Goal: Task Accomplishment & Management: Use online tool/utility

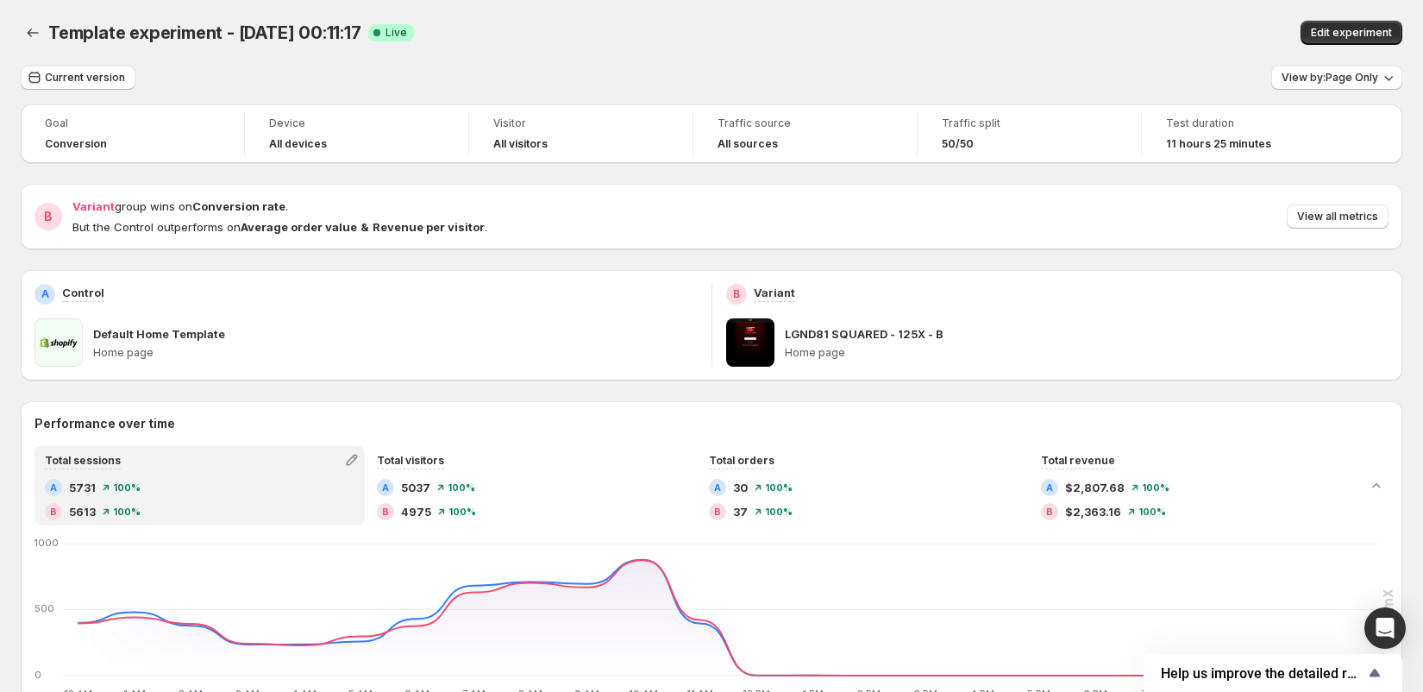
scroll to position [623, 0]
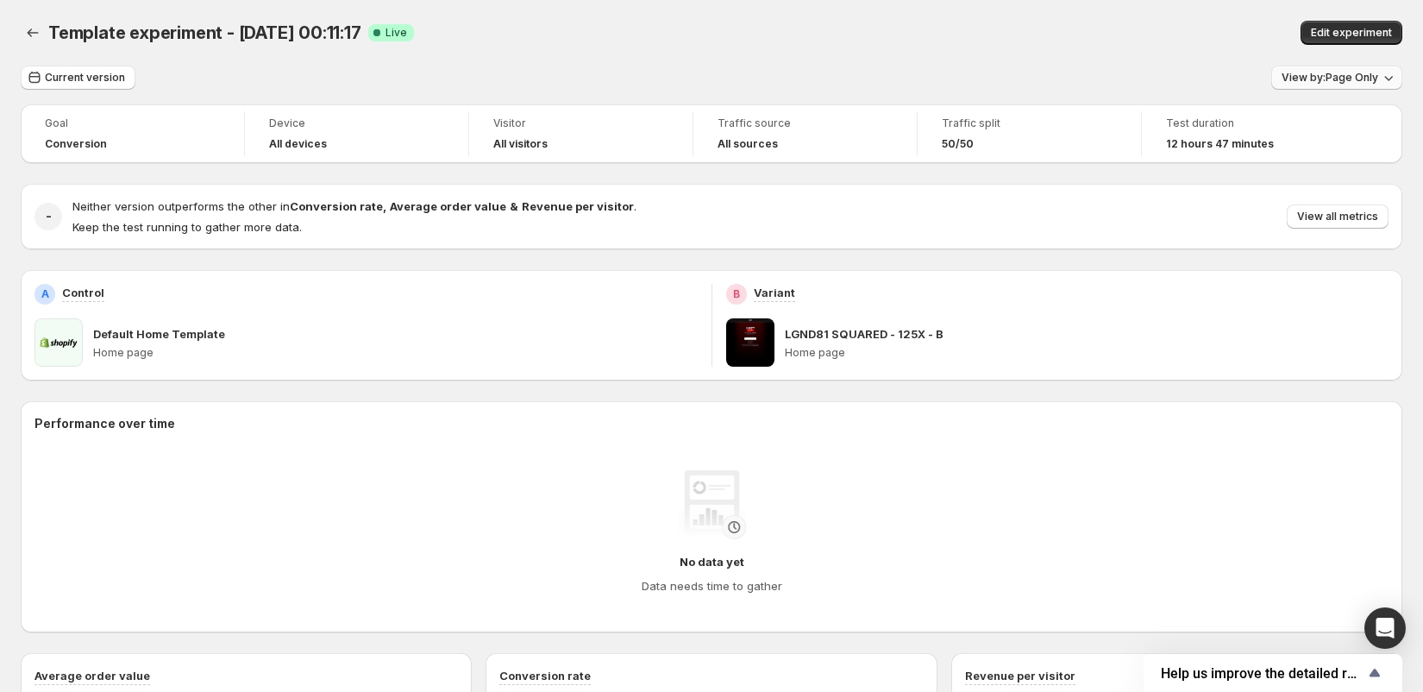
click at [1338, 73] on span "View by: Page Only" at bounding box center [1329, 78] width 97 height 14
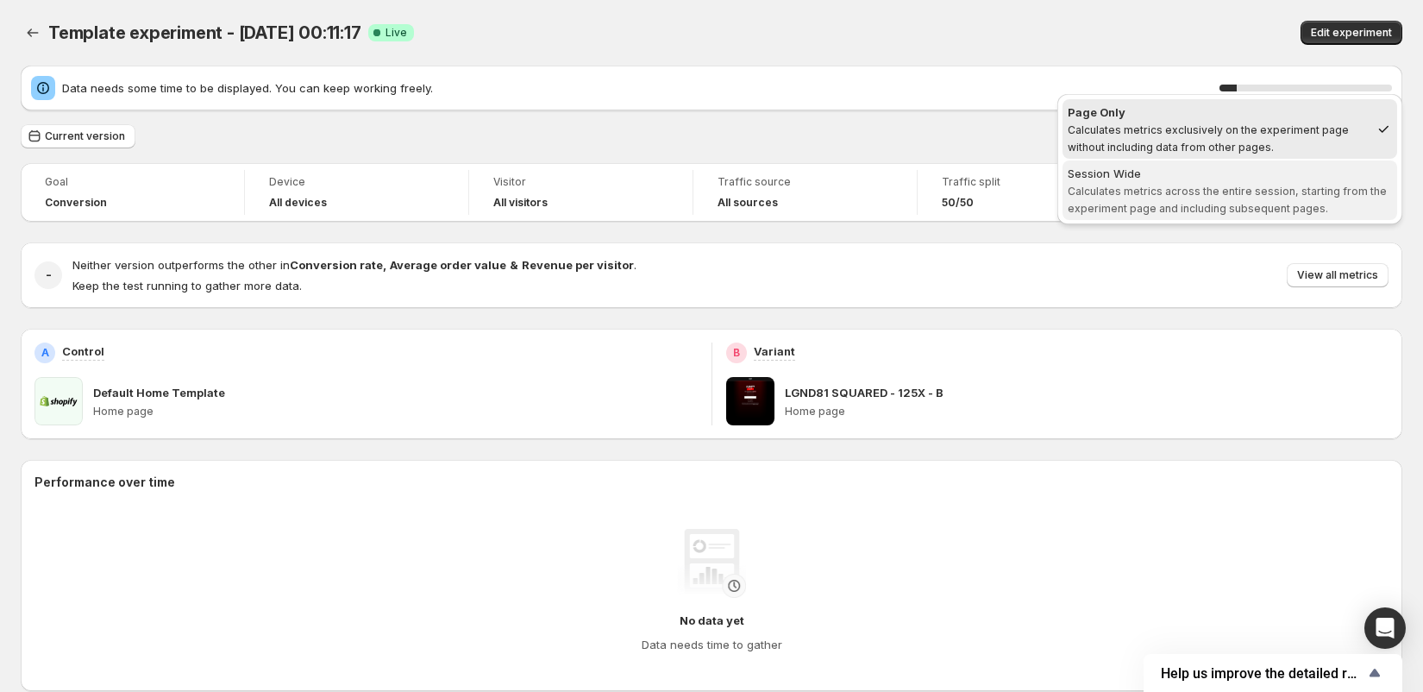
click at [1252, 175] on div "Session Wide" at bounding box center [1230, 173] width 324 height 17
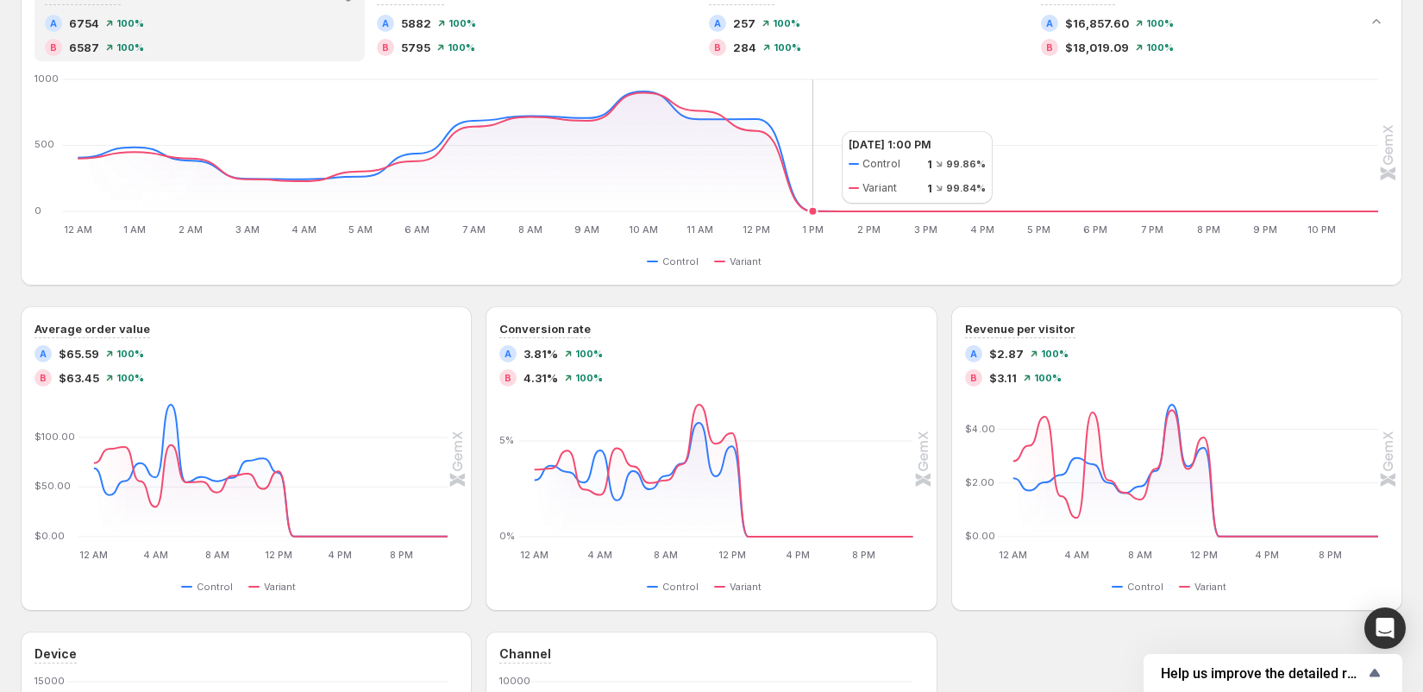
scroll to position [467, 0]
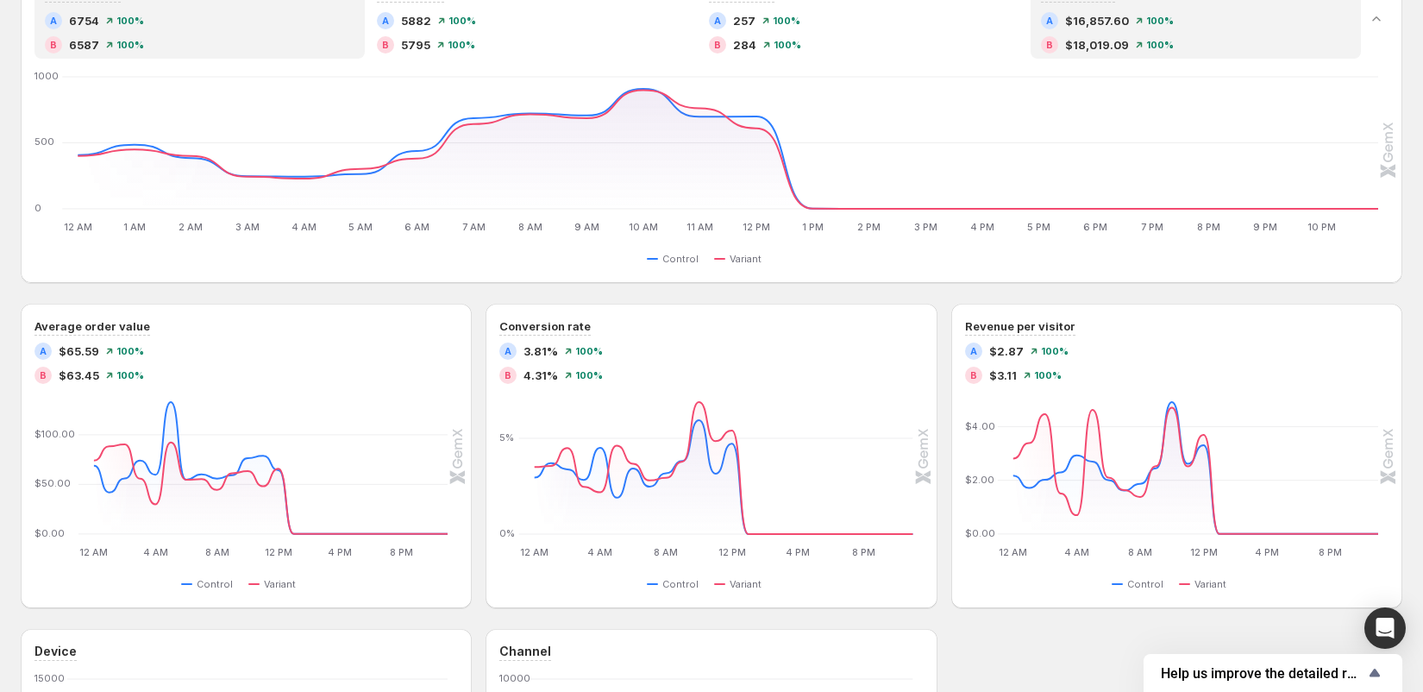
click at [1058, 29] on div "A $16,857.60 100 % B $18,019.09 100 %" at bounding box center [1196, 32] width 310 height 41
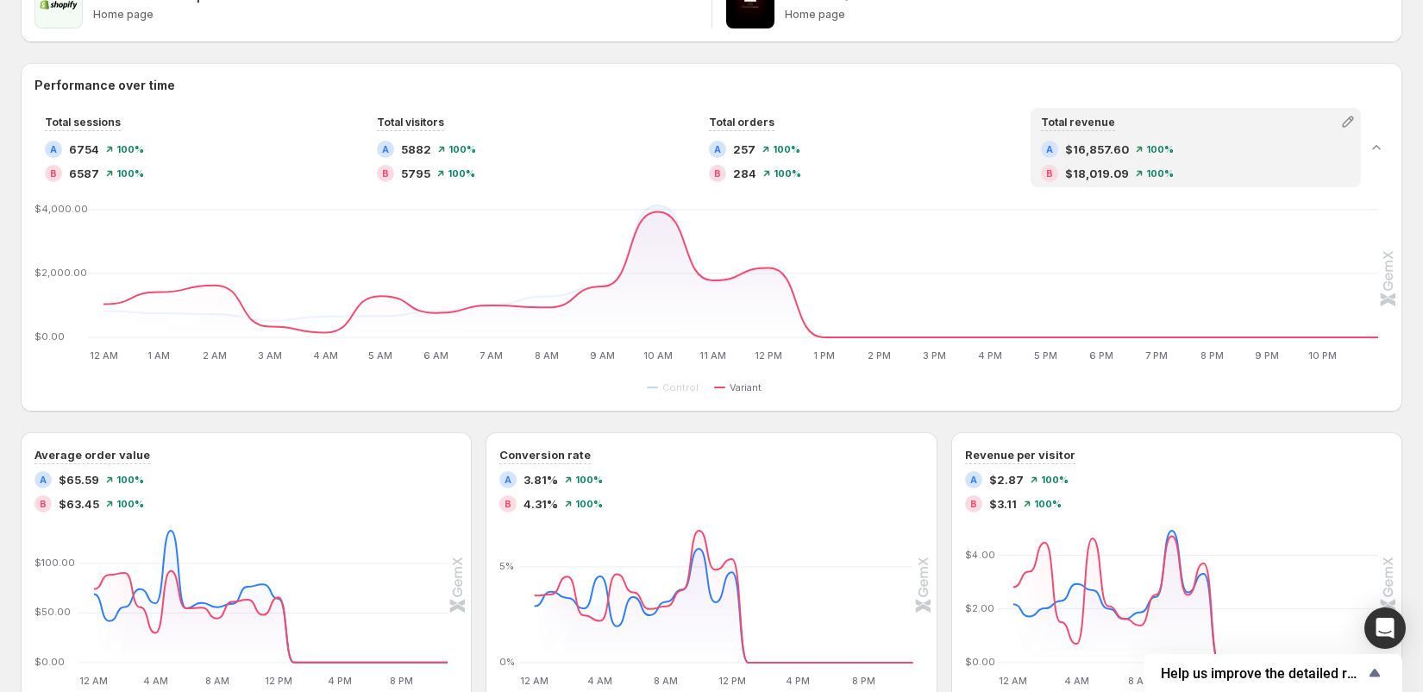
scroll to position [323, 0]
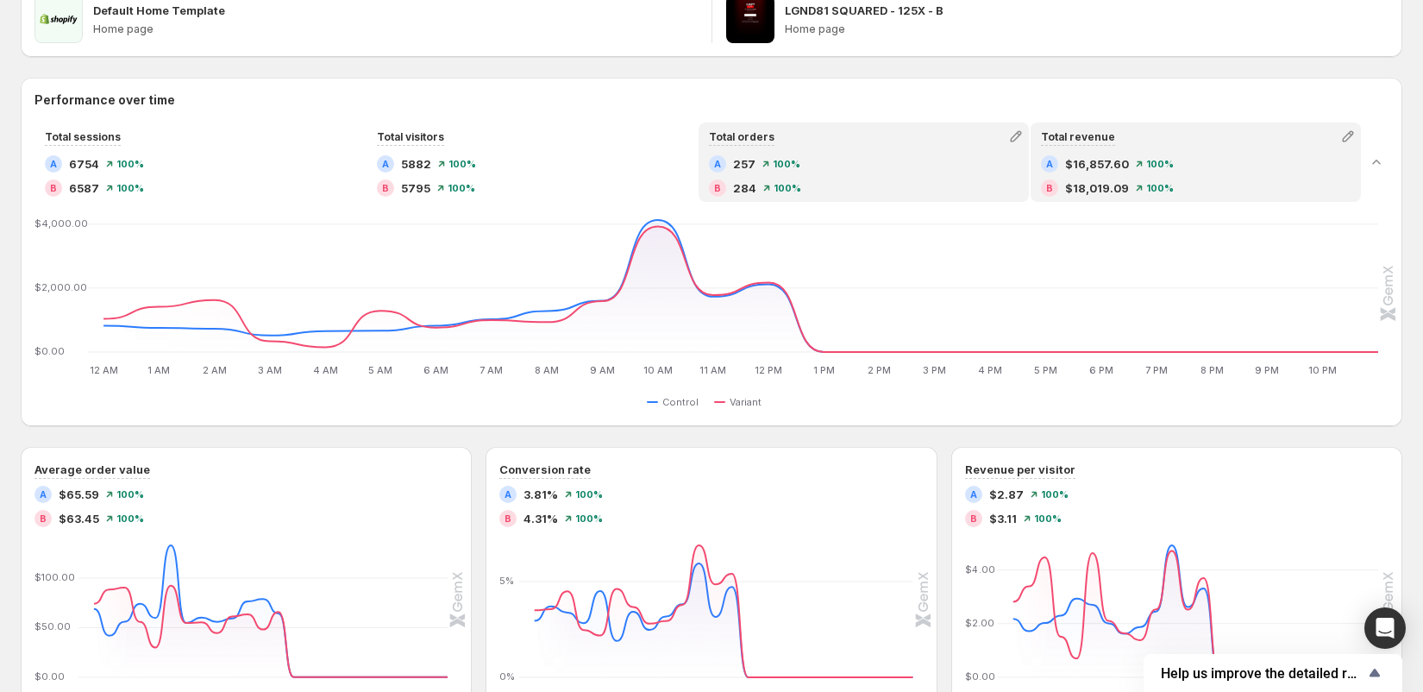
click at [813, 173] on div "A 257 100 % B 284 100 %" at bounding box center [864, 175] width 310 height 41
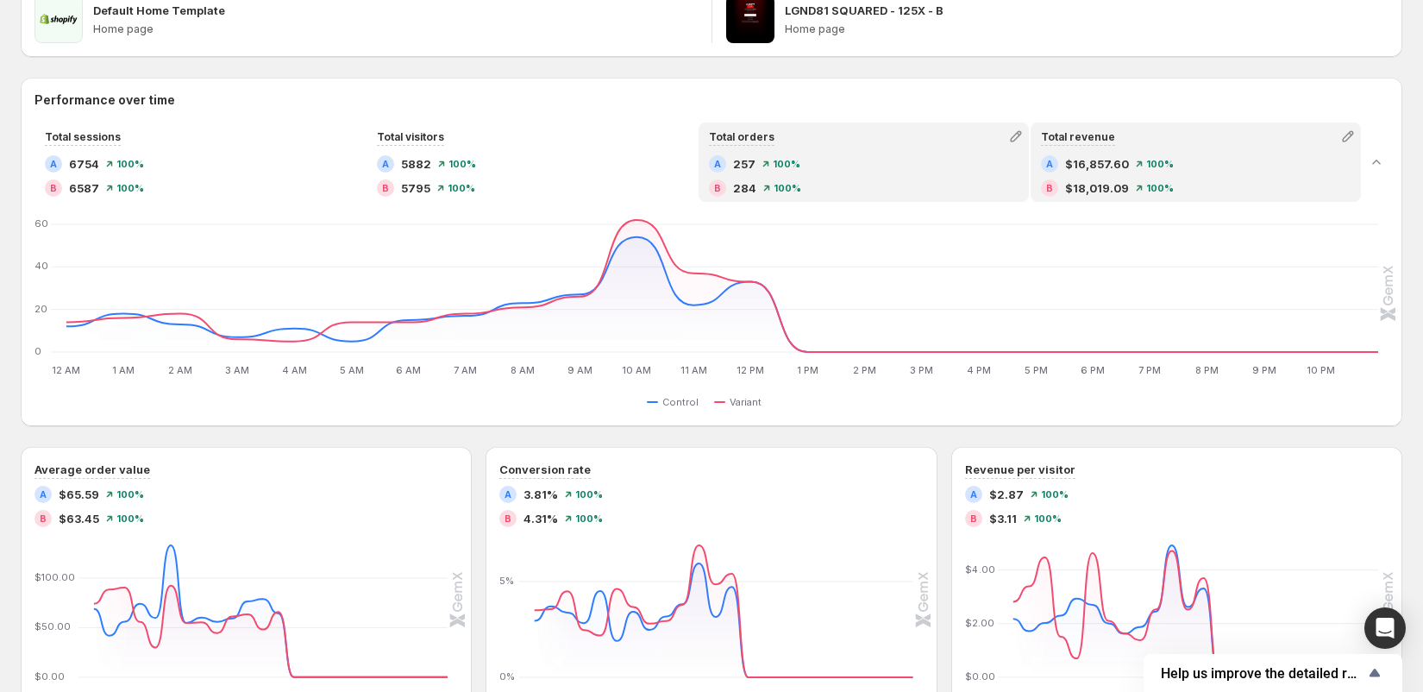
click at [1032, 199] on div "A $16,857.60 100 % B $18,019.09 100 %" at bounding box center [1195, 177] width 327 height 45
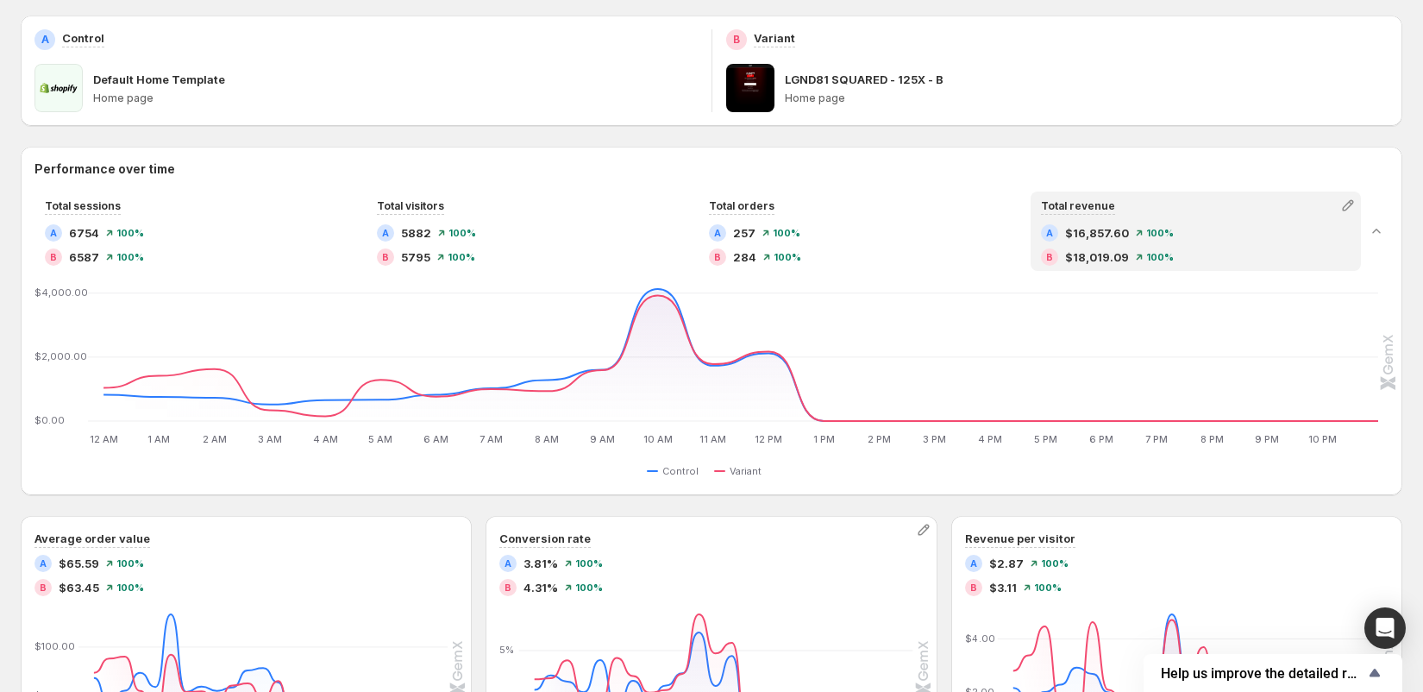
scroll to position [296, 0]
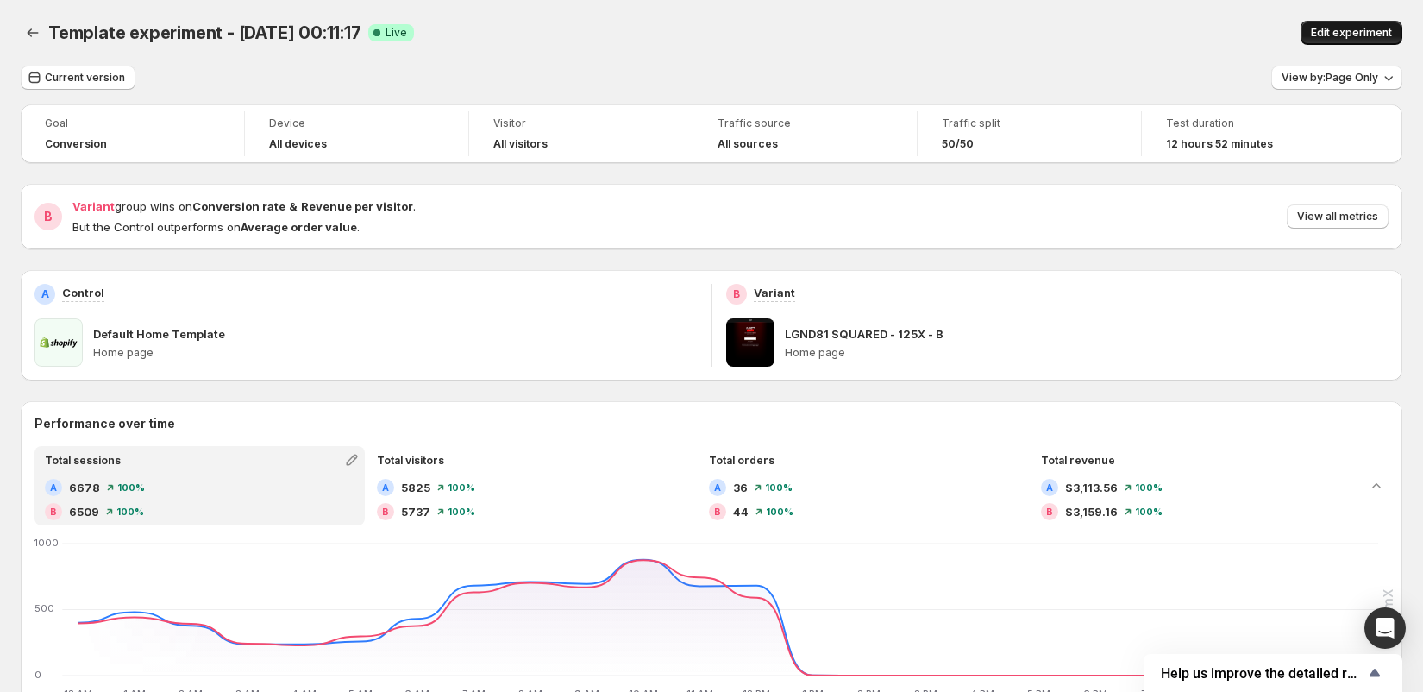
click at [1325, 32] on span "Edit experiment" at bounding box center [1351, 33] width 81 height 14
